Goal: Transaction & Acquisition: Purchase product/service

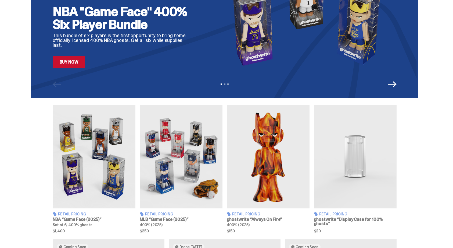
scroll to position [99, 0]
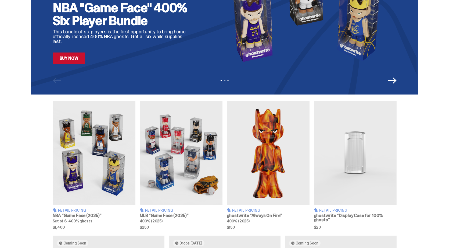
click at [98, 150] on img at bounding box center [94, 152] width 83 height 103
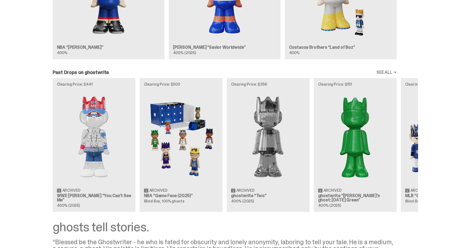
scroll to position [417, 0]
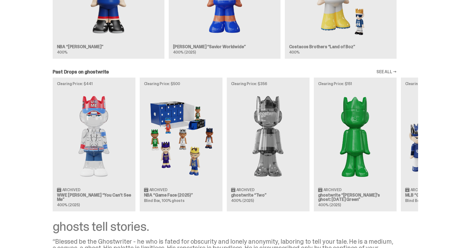
click at [178, 153] on div "Clearing Price: $441 Archived WWE [PERSON_NAME] “You Can't See Me” 400% (2025) …" at bounding box center [224, 143] width 387 height 133
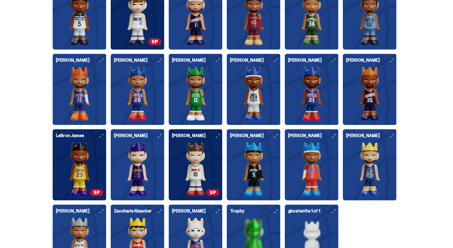
scroll to position [1388, 0]
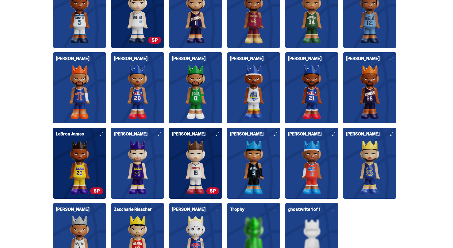
click at [97, 165] on img at bounding box center [79, 167] width 47 height 54
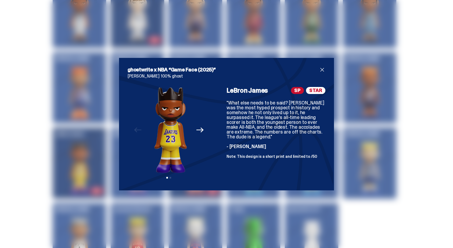
click at [176, 150] on img at bounding box center [170, 130] width 69 height 86
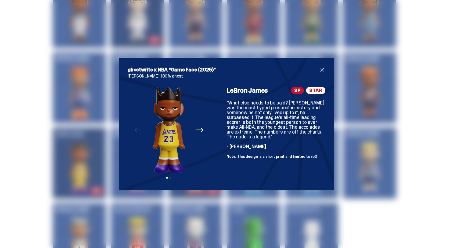
click at [202, 132] on icon "Next" at bounding box center [199, 129] width 7 height 7
click at [202, 132] on img at bounding box center [169, 130] width 69 height 86
click at [143, 132] on img at bounding box center [168, 130] width 69 height 86
click at [136, 131] on icon "Previous" at bounding box center [137, 129] width 7 height 5
click at [321, 69] on span "close" at bounding box center [322, 69] width 6 height 6
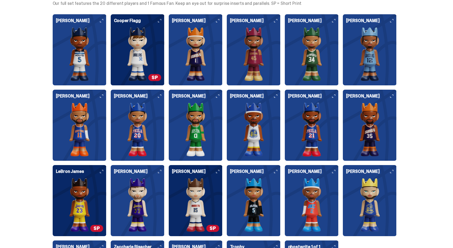
scroll to position [1351, 0]
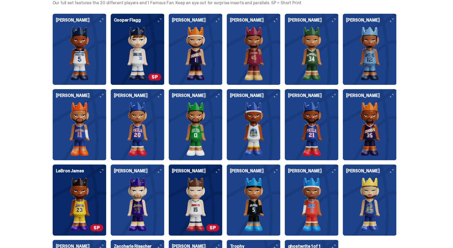
click at [196, 190] on img at bounding box center [195, 204] width 47 height 54
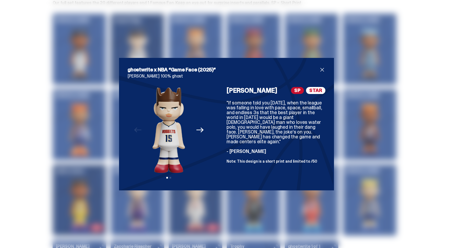
click at [322, 70] on span "close" at bounding box center [322, 69] width 6 height 6
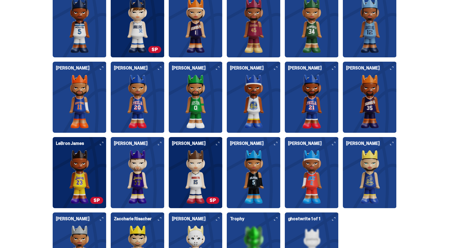
scroll to position [1382, 0]
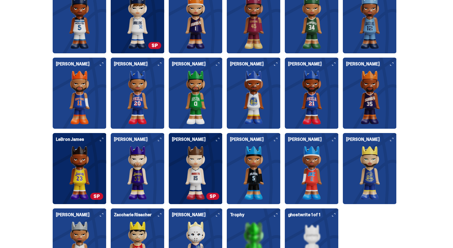
click at [140, 156] on img at bounding box center [137, 173] width 47 height 54
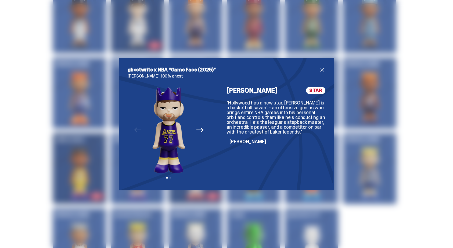
click at [321, 71] on span "close" at bounding box center [322, 69] width 6 height 6
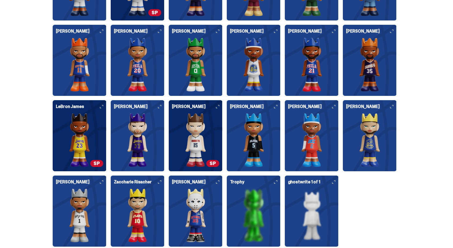
scroll to position [1424, 0]
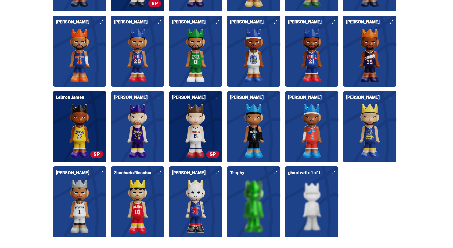
click at [368, 133] on img at bounding box center [369, 131] width 47 height 54
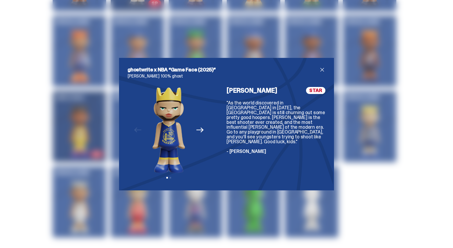
click at [322, 71] on span "close" at bounding box center [322, 69] width 6 height 6
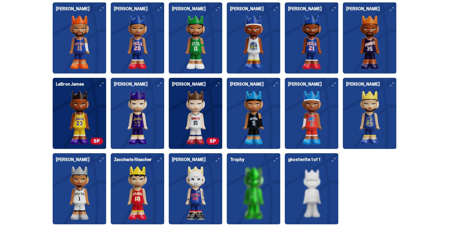
scroll to position [1439, 0]
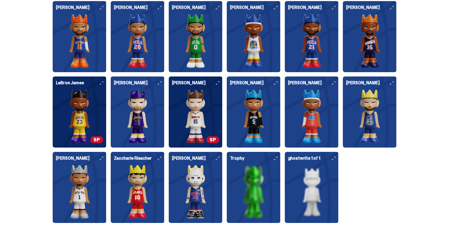
click at [83, 192] on img at bounding box center [79, 191] width 47 height 54
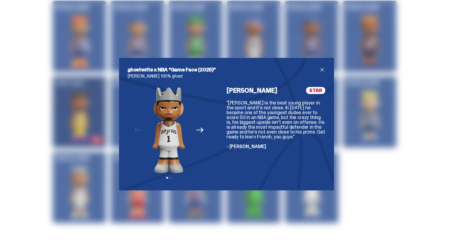
click at [322, 69] on span "close" at bounding box center [322, 69] width 6 height 6
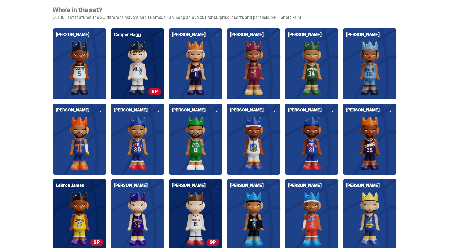
scroll to position [1335, 0]
